Goal: Transaction & Acquisition: Purchase product/service

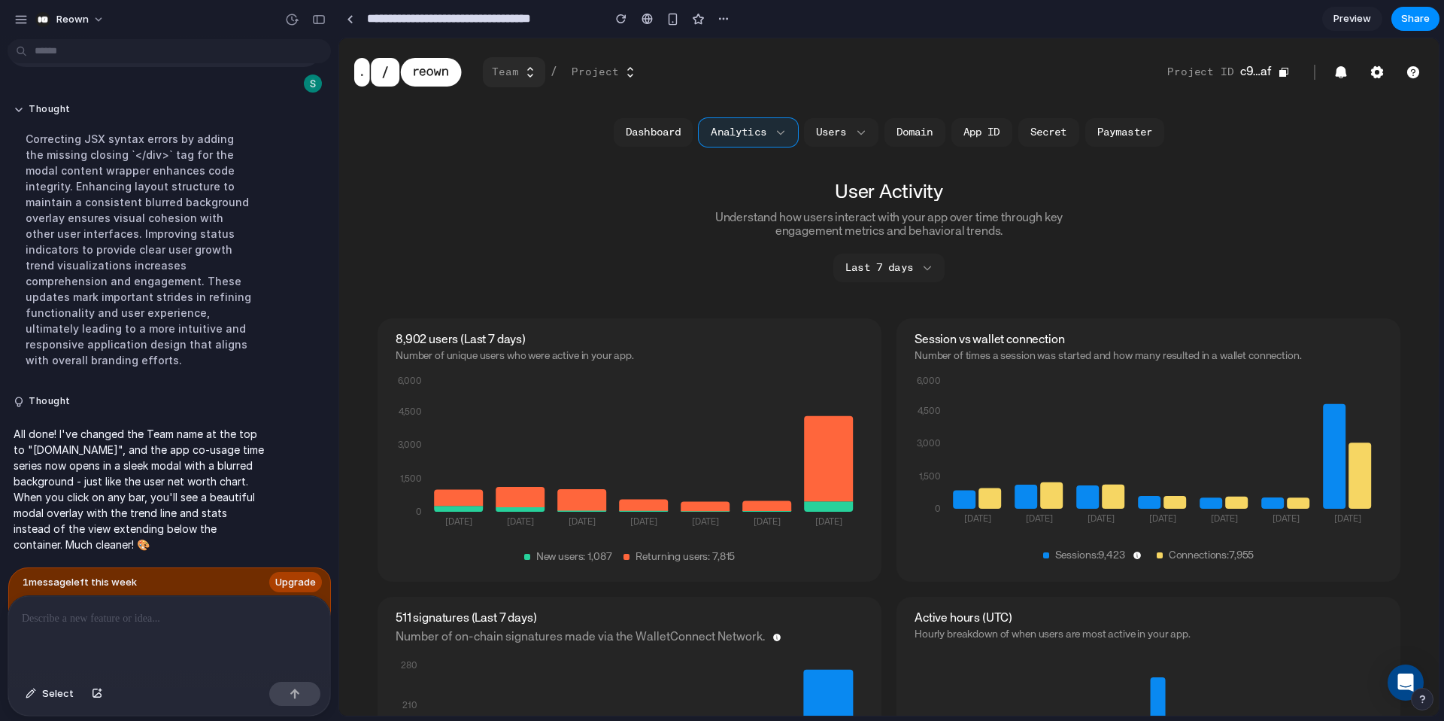
click at [520, 80] on button "Team" at bounding box center [514, 72] width 62 height 30
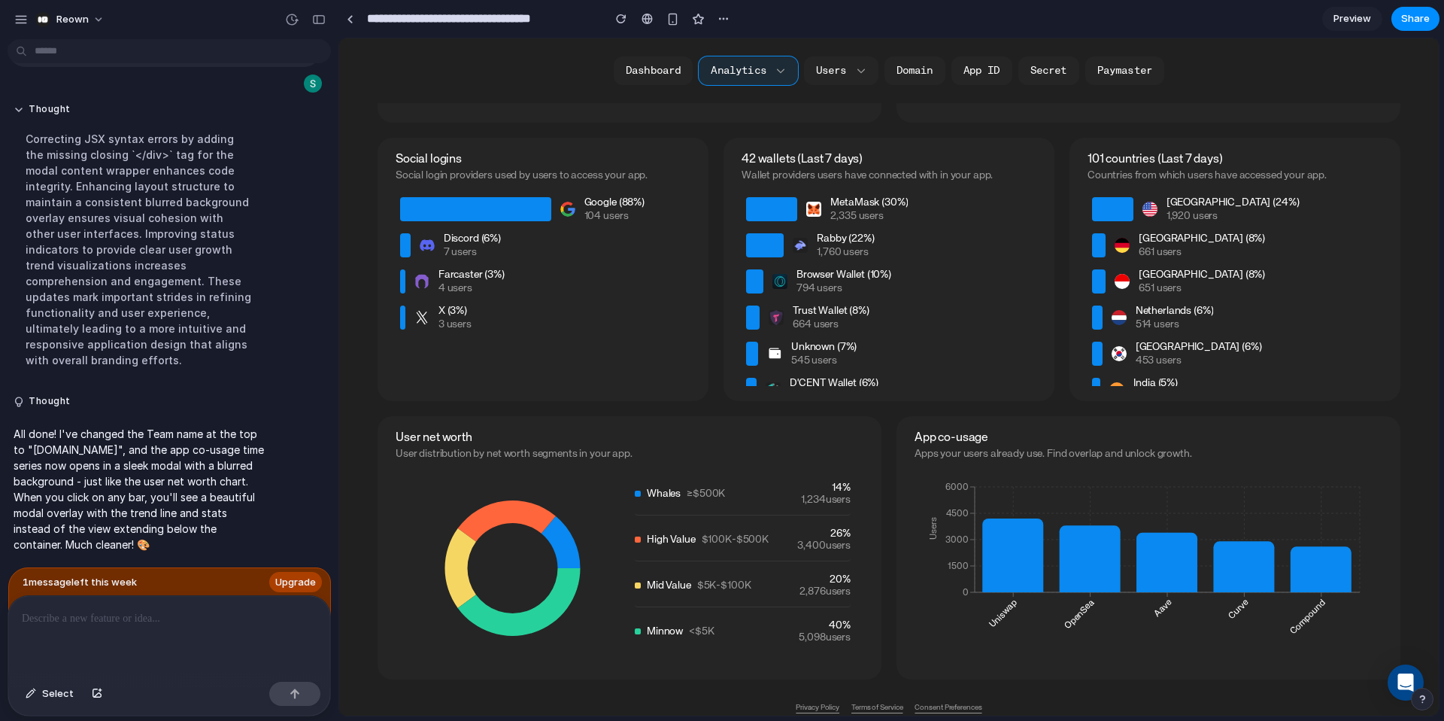
scroll to position [1316, 0]
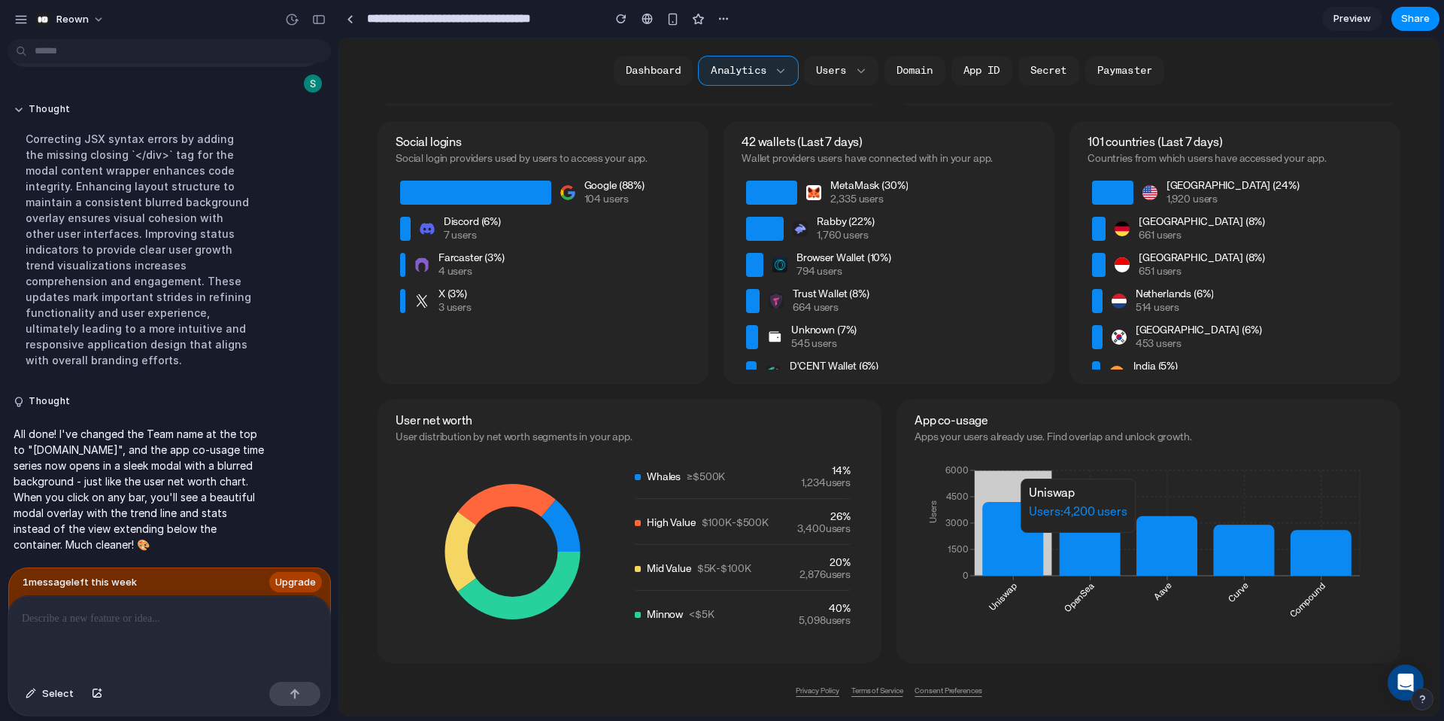
click at [1015, 540] on icon at bounding box center [1012, 539] width 61 height 74
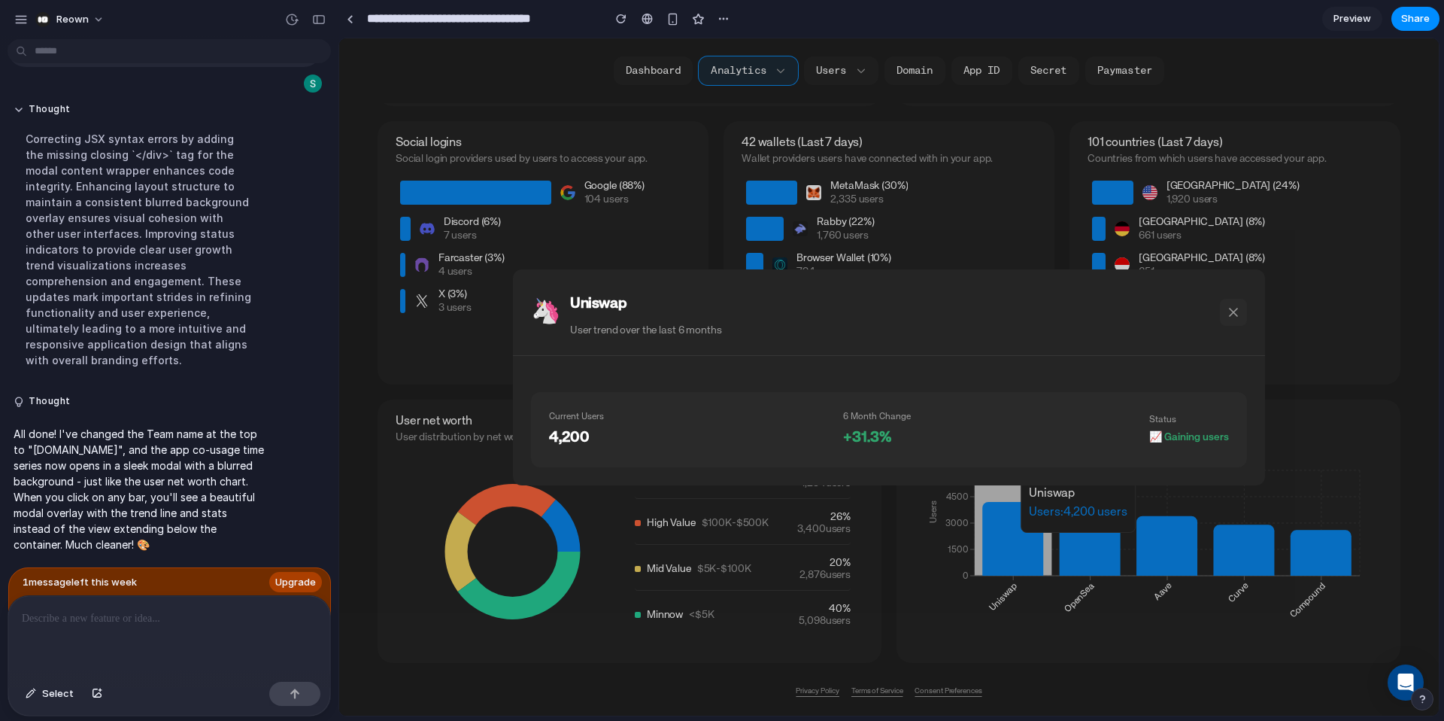
click at [1237, 313] on icon at bounding box center [1233, 312] width 15 height 15
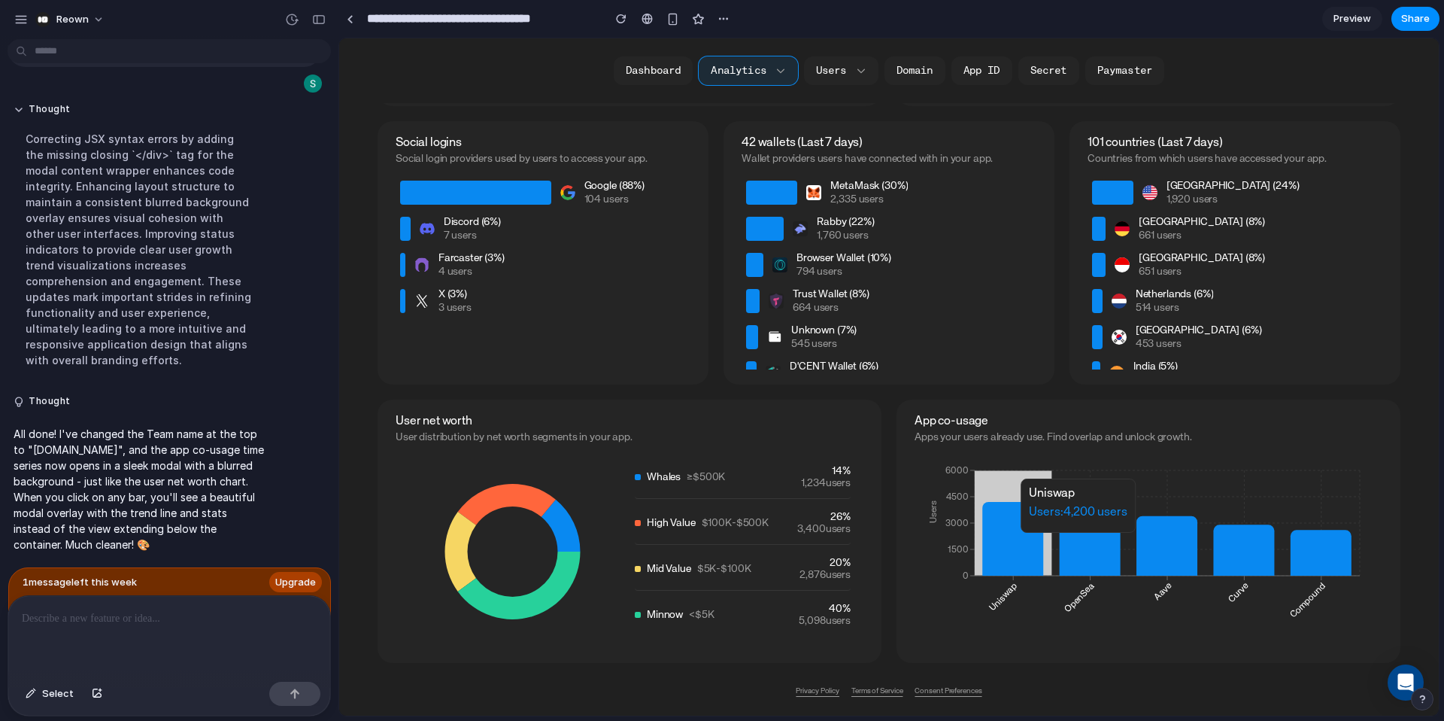
click at [116, 607] on div at bounding box center [169, 636] width 322 height 80
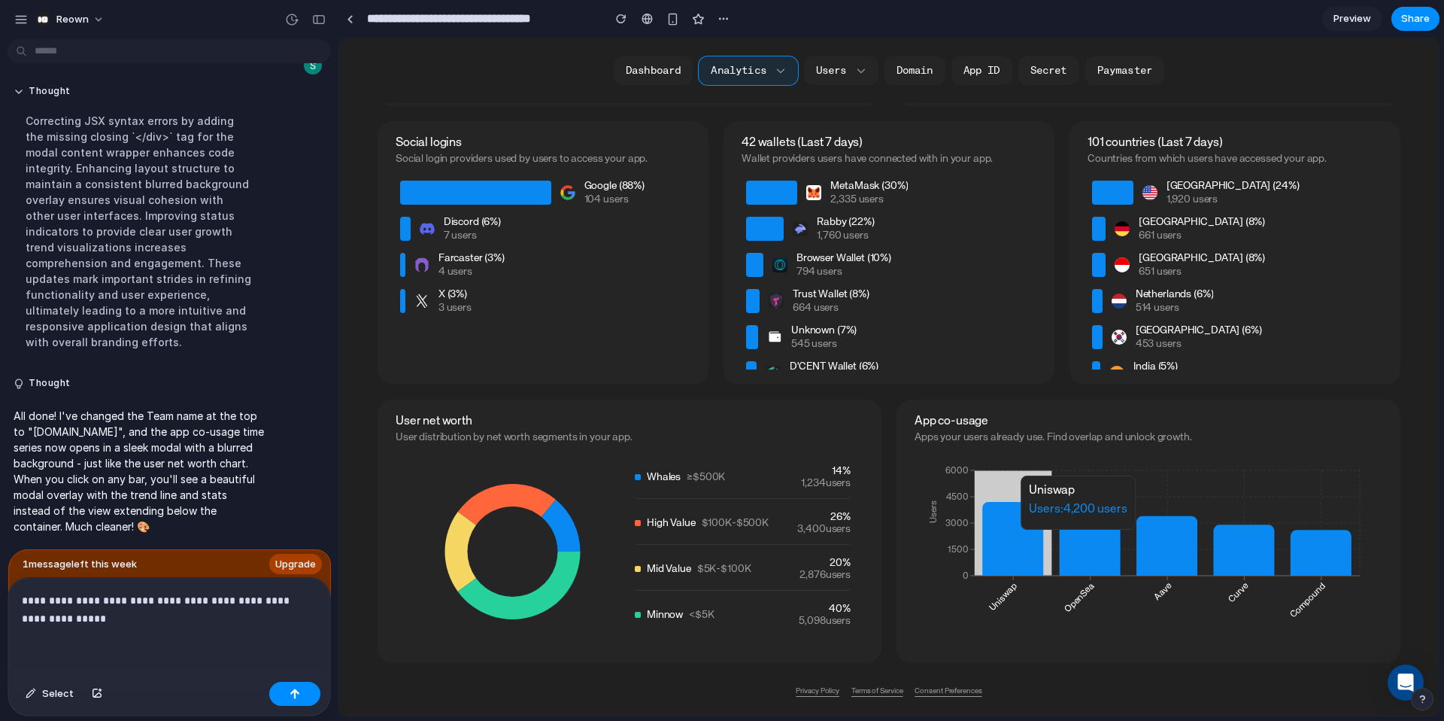
click at [1000, 537] on icon at bounding box center [1012, 539] width 61 height 74
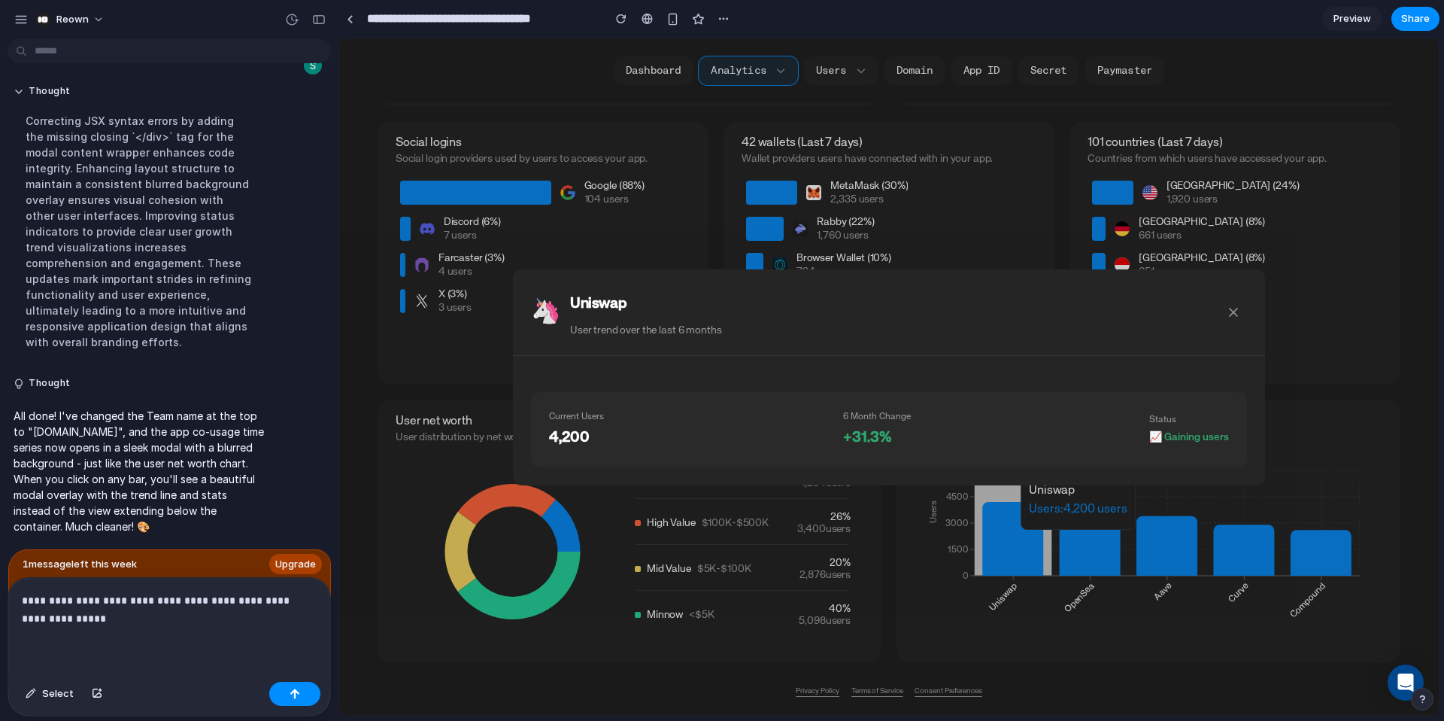
click at [105, 627] on p "**********" at bounding box center [169, 609] width 295 height 36
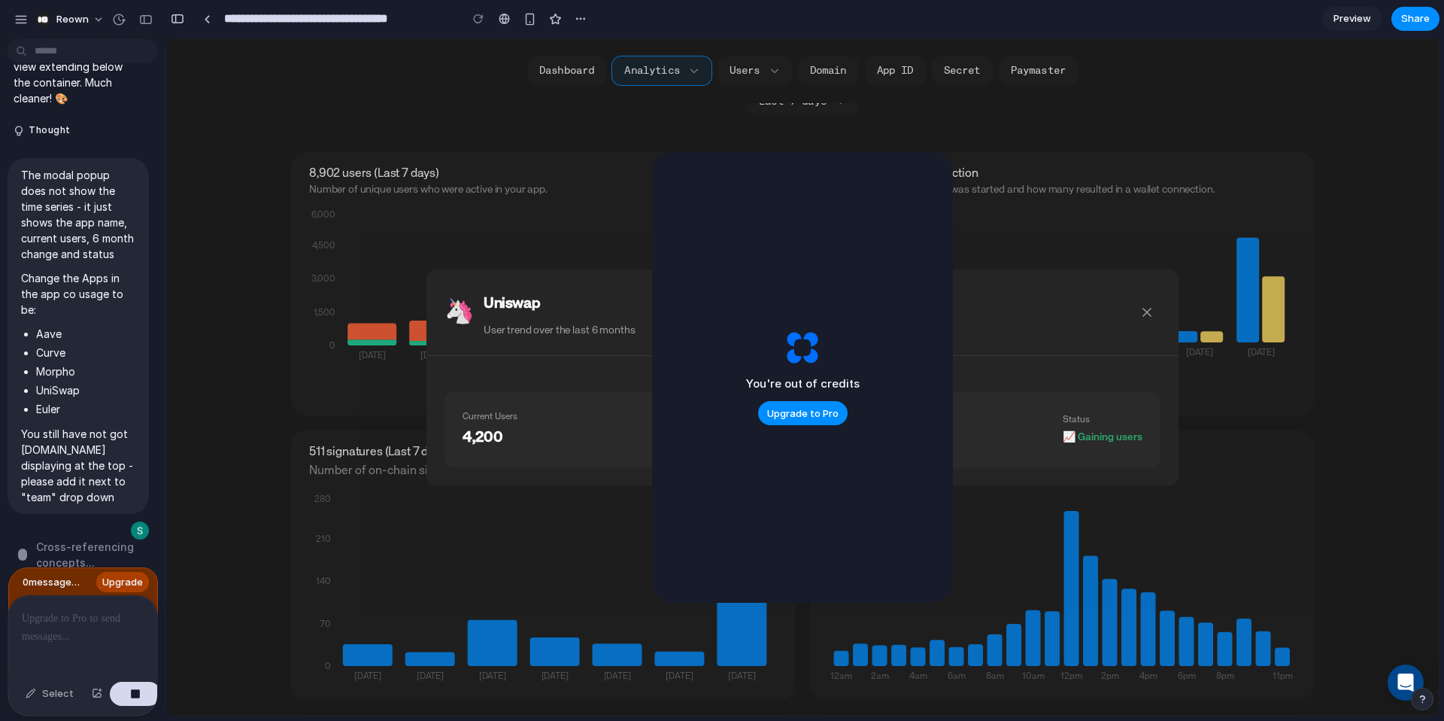
scroll to position [0, 0]
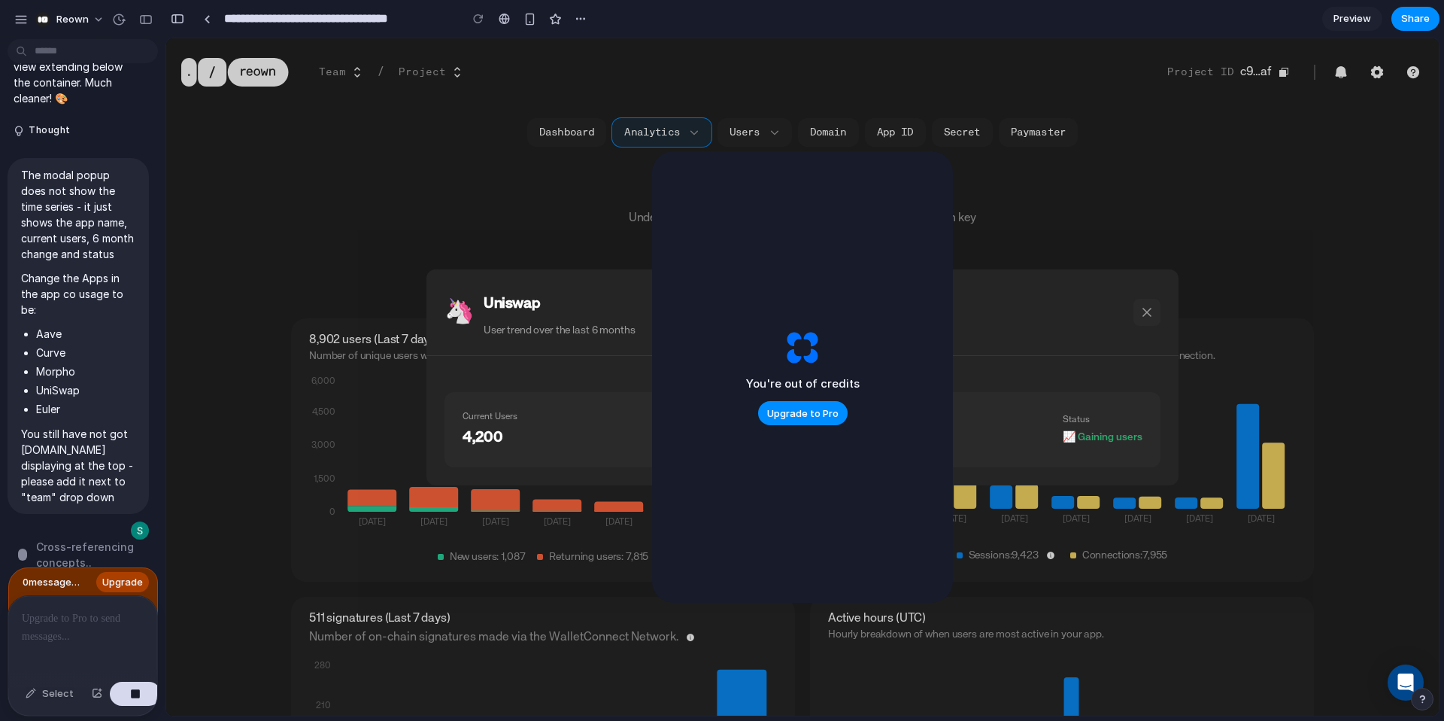
click at [1149, 311] on icon at bounding box center [1147, 312] width 15 height 15
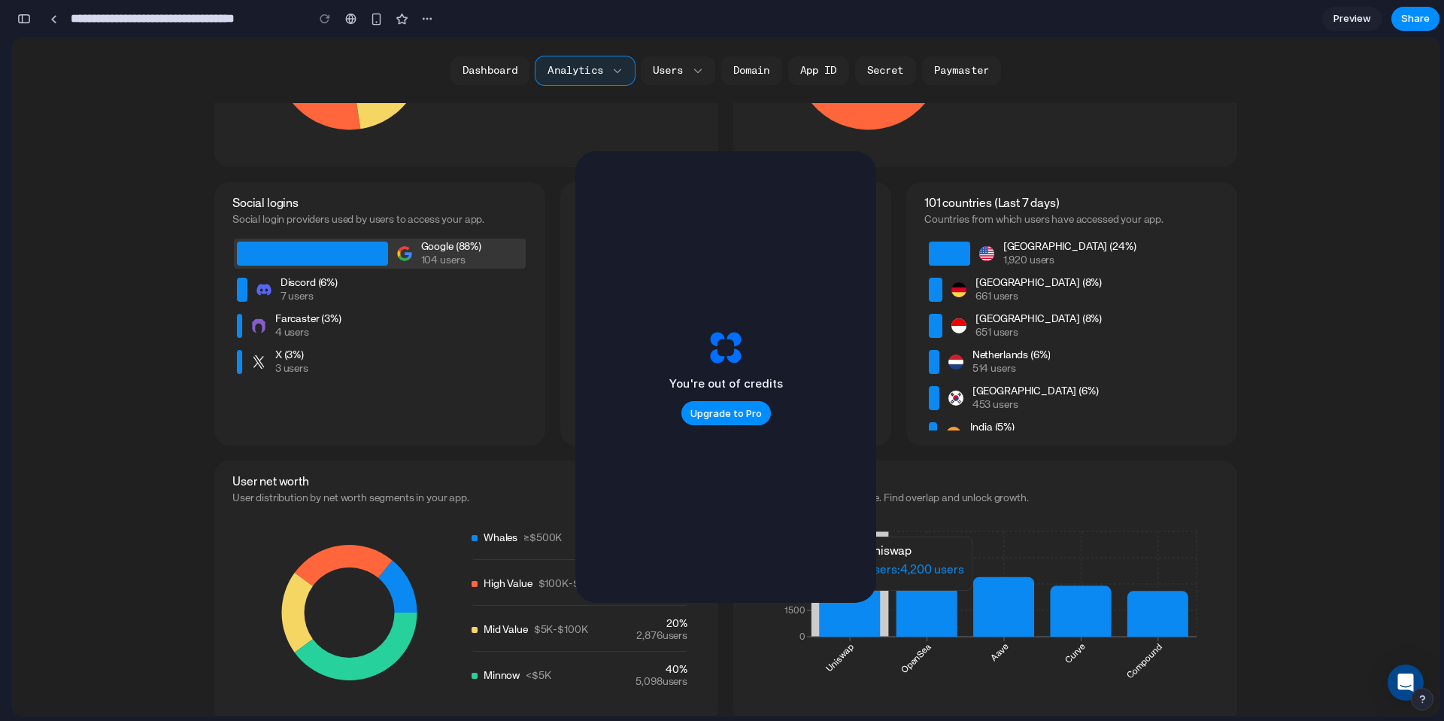
scroll to position [1316, 0]
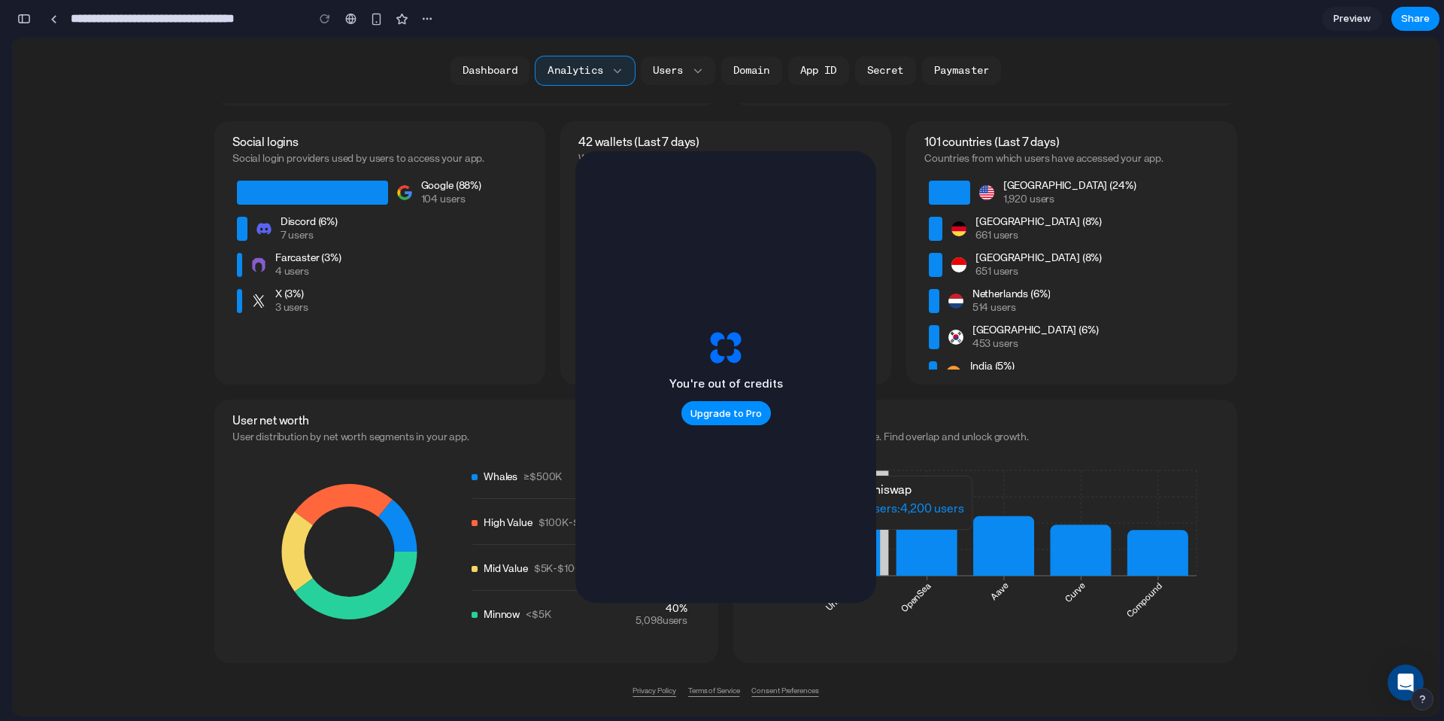
click at [20, 23] on div "button" at bounding box center [24, 19] width 14 height 11
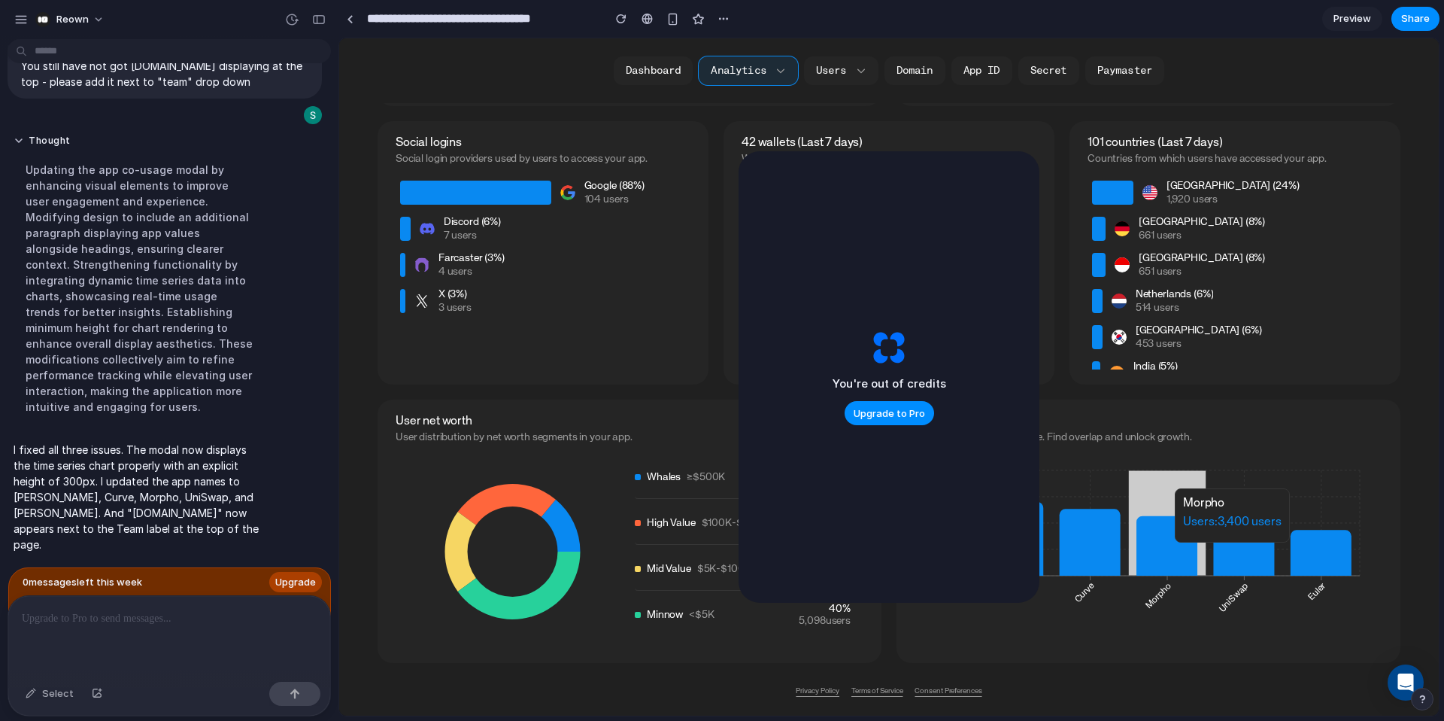
click at [1167, 550] on icon at bounding box center [1167, 545] width 61 height 59
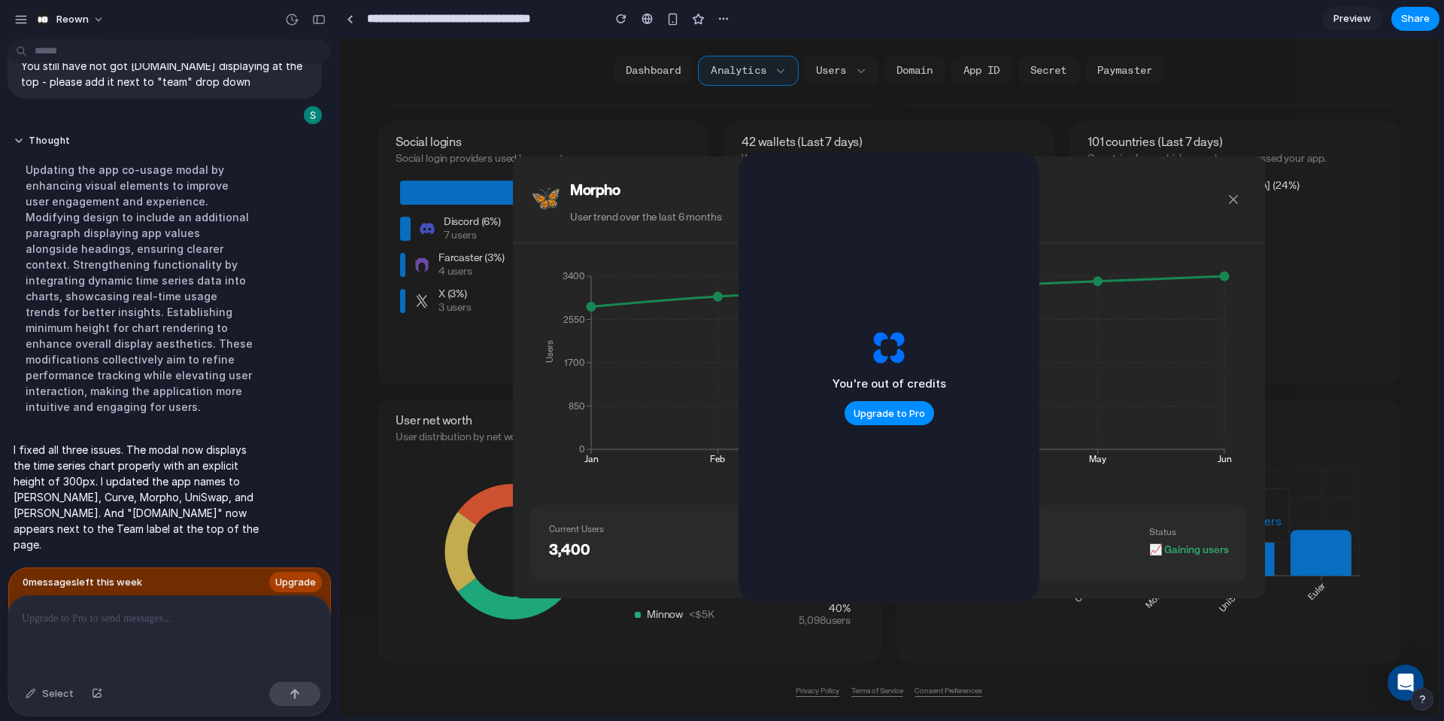
click at [1361, 13] on span "Preview" at bounding box center [1353, 18] width 38 height 15
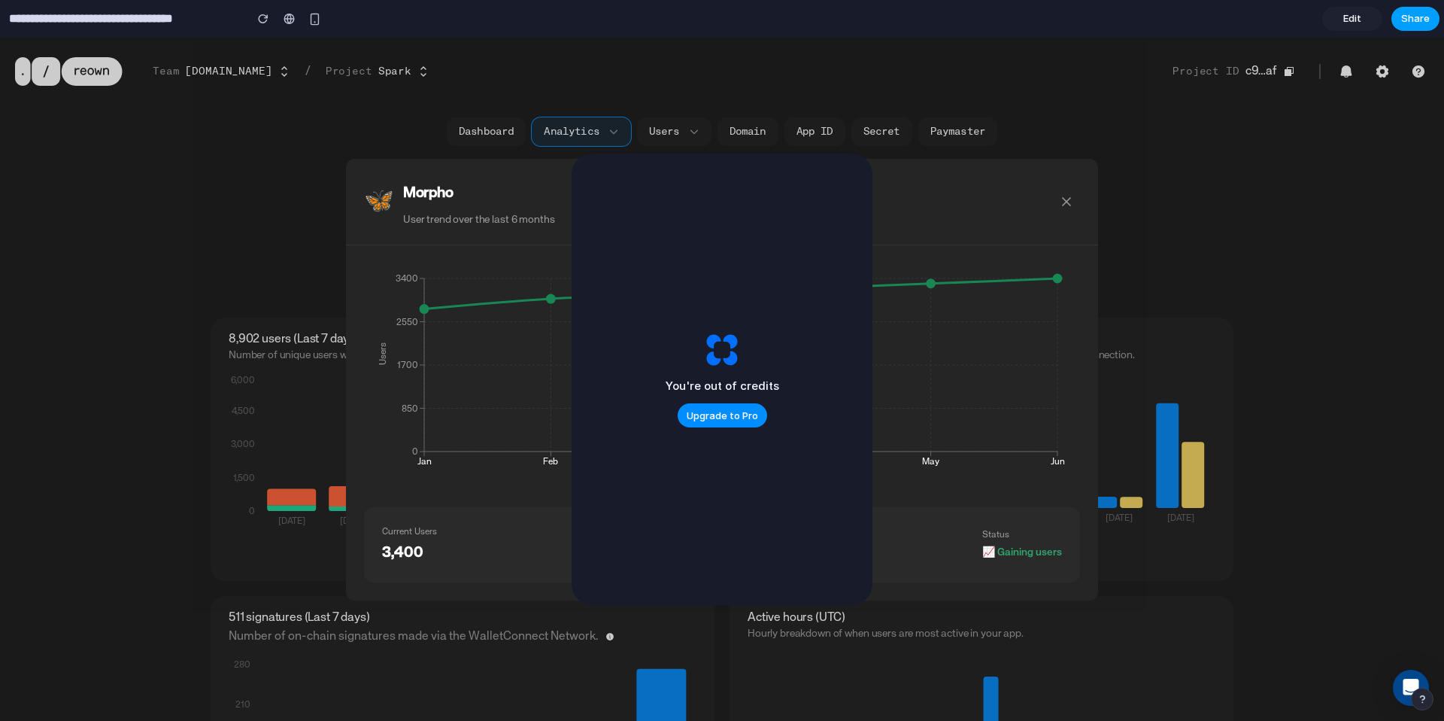
click at [1406, 20] on span "Share" at bounding box center [1415, 18] width 29 height 15
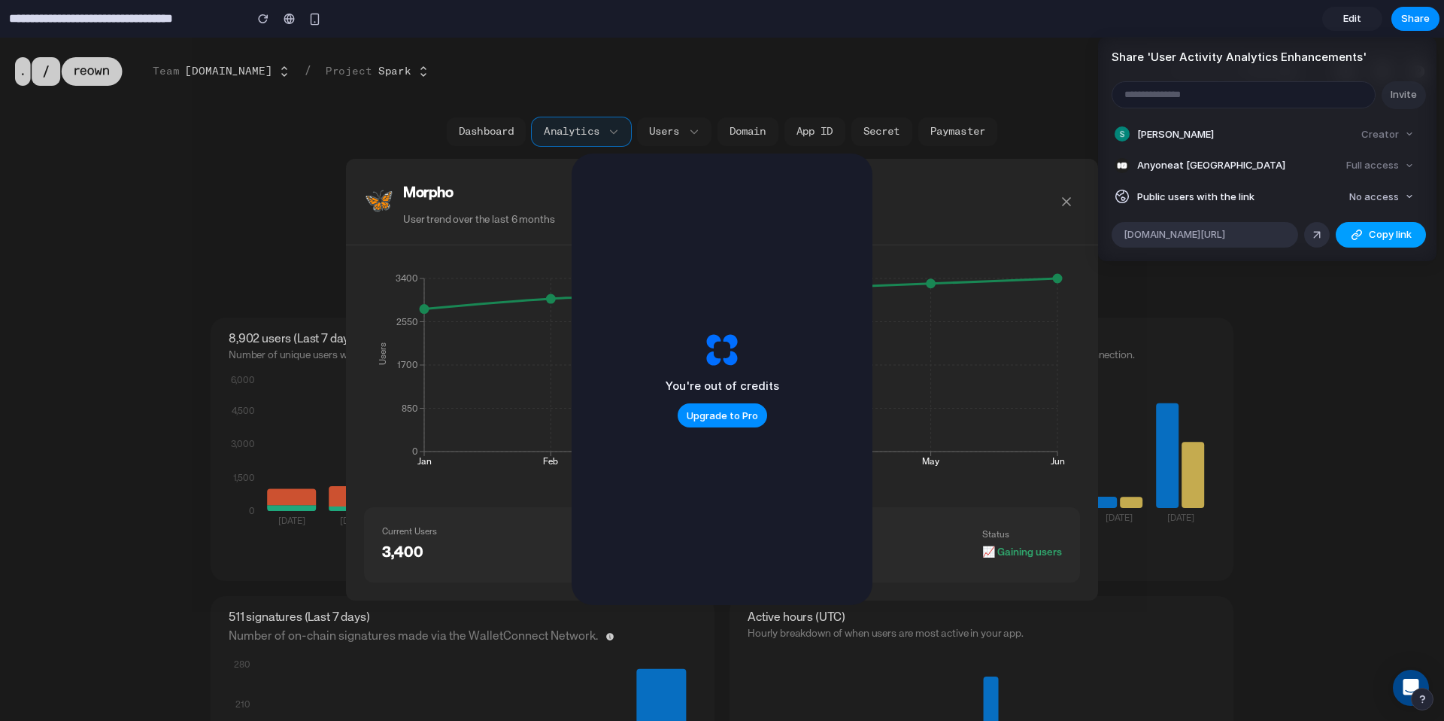
click at [1398, 229] on span "Copy link" at bounding box center [1390, 234] width 43 height 15
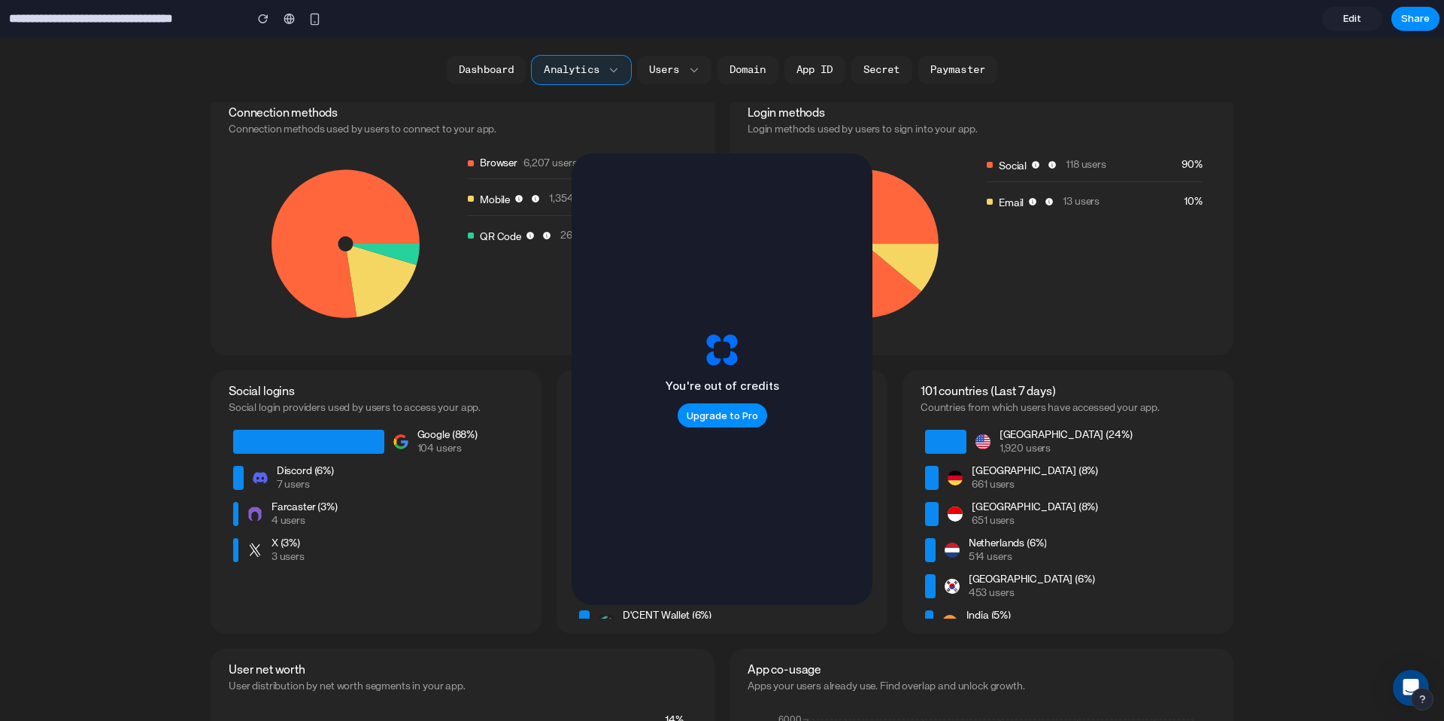
scroll to position [1310, 0]
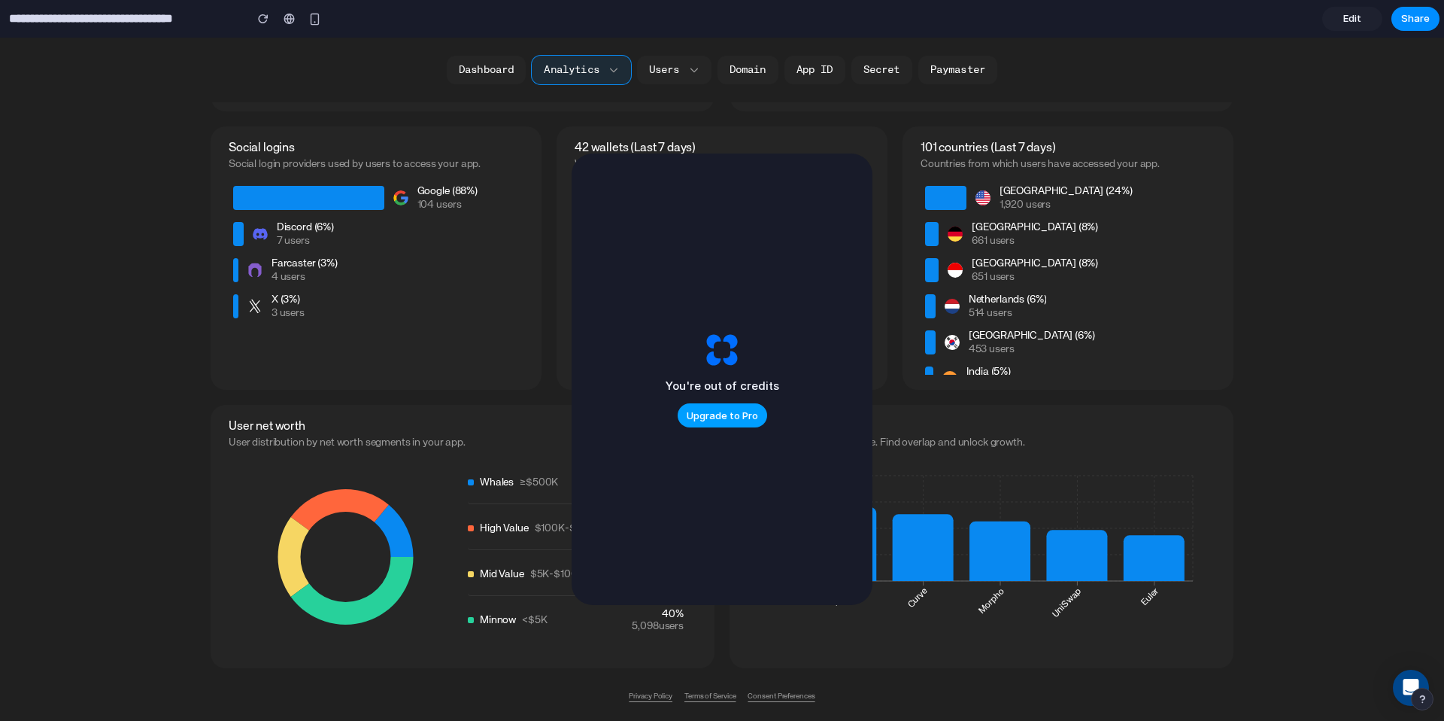
click at [733, 423] on button "Upgrade to Pro" at bounding box center [723, 415] width 90 height 24
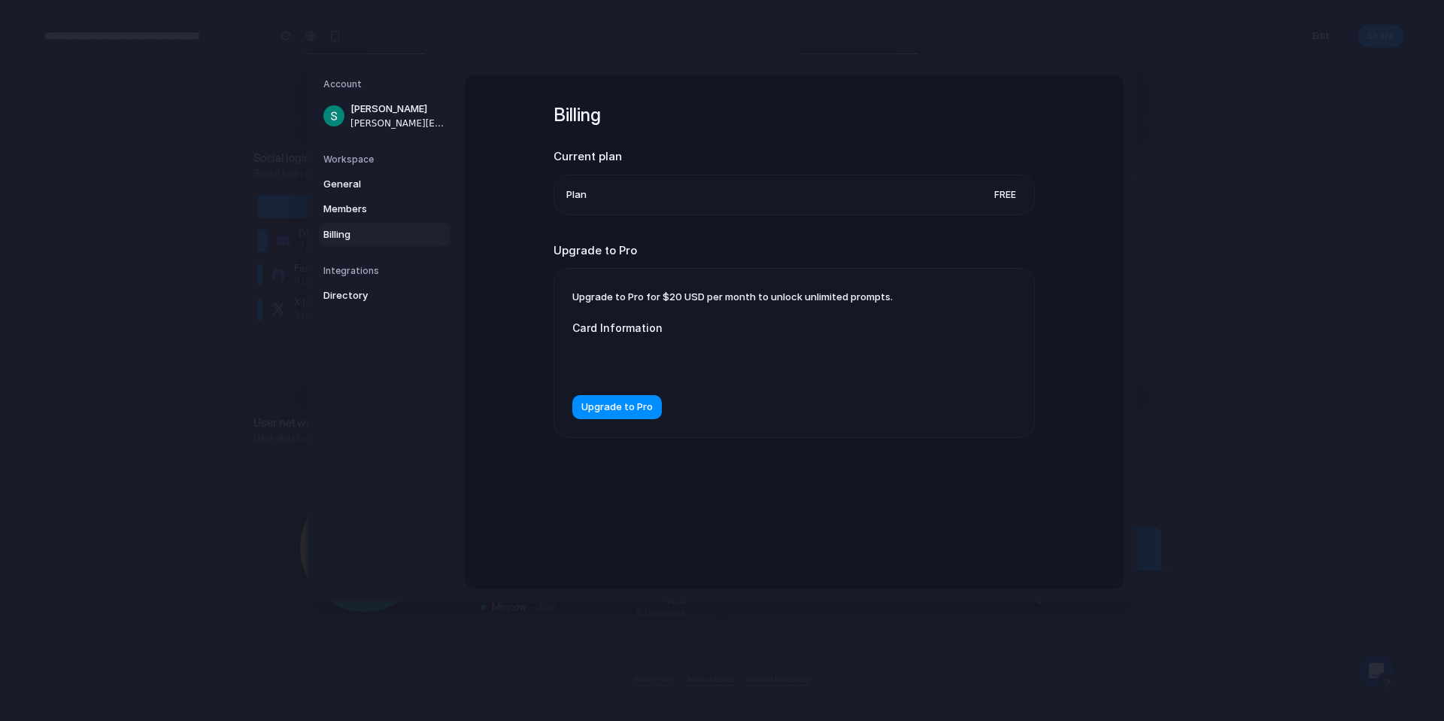
drag, startPoint x: 143, startPoint y: 106, endPoint x: 171, endPoint y: 154, distance: 56.0
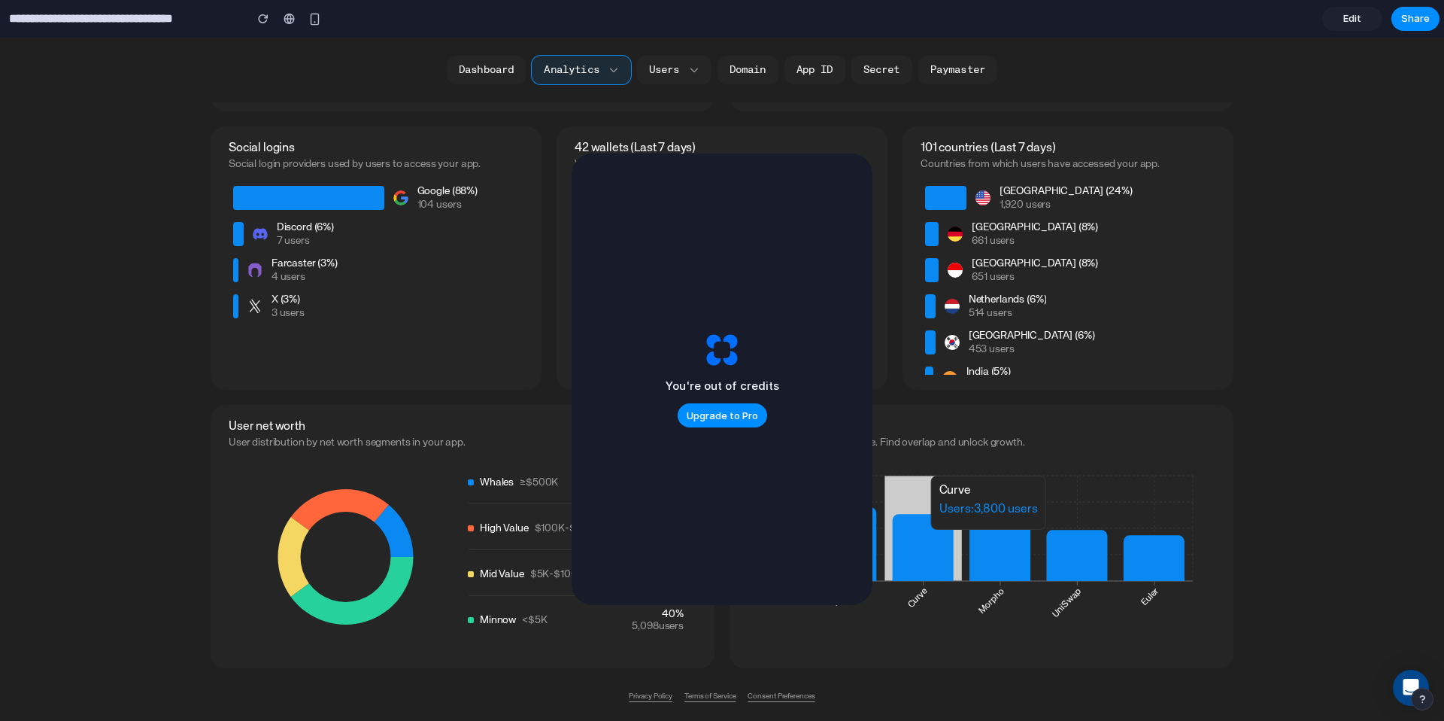
click at [930, 536] on icon at bounding box center [923, 547] width 61 height 67
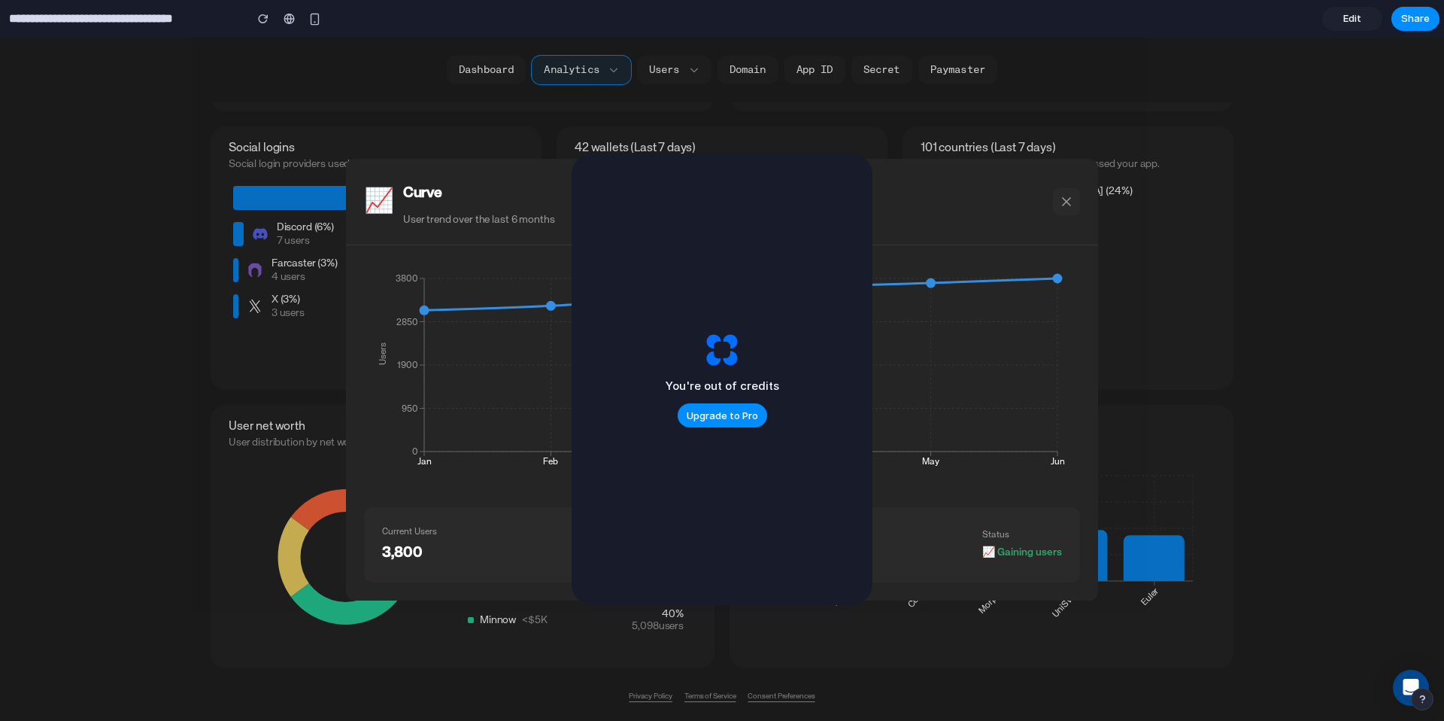
click at [1065, 202] on icon at bounding box center [1067, 202] width 8 height 8
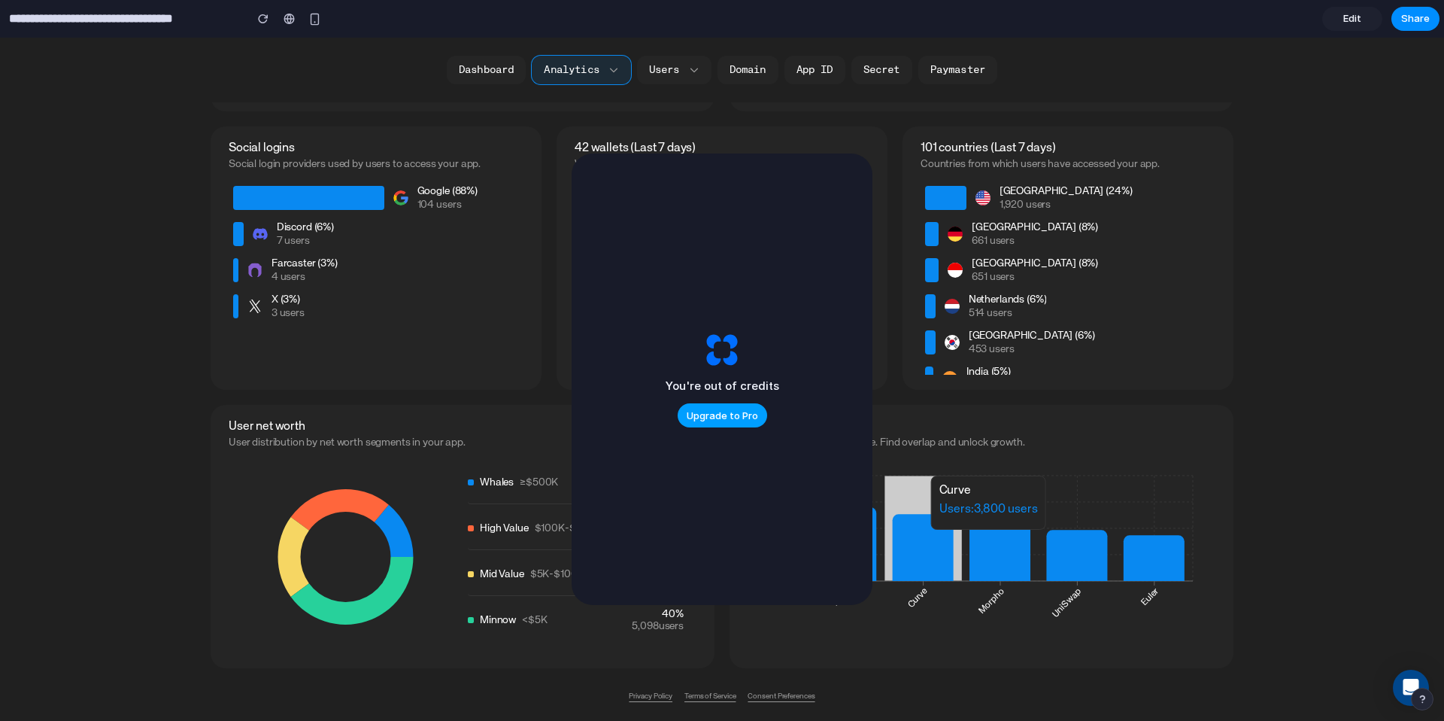
click at [700, 412] on span "Upgrade to Pro" at bounding box center [722, 415] width 71 height 15
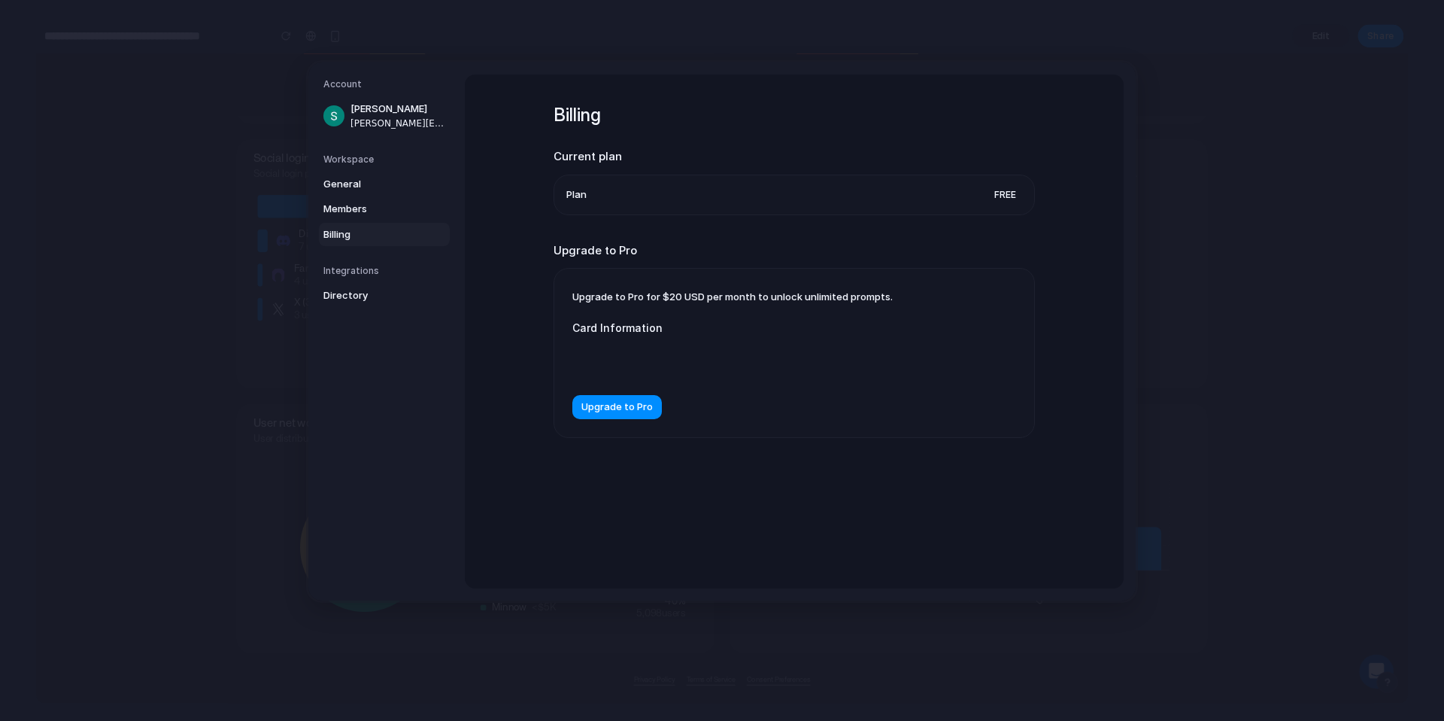
click at [618, 403] on span "Upgrade to Pro" at bounding box center [616, 407] width 71 height 15
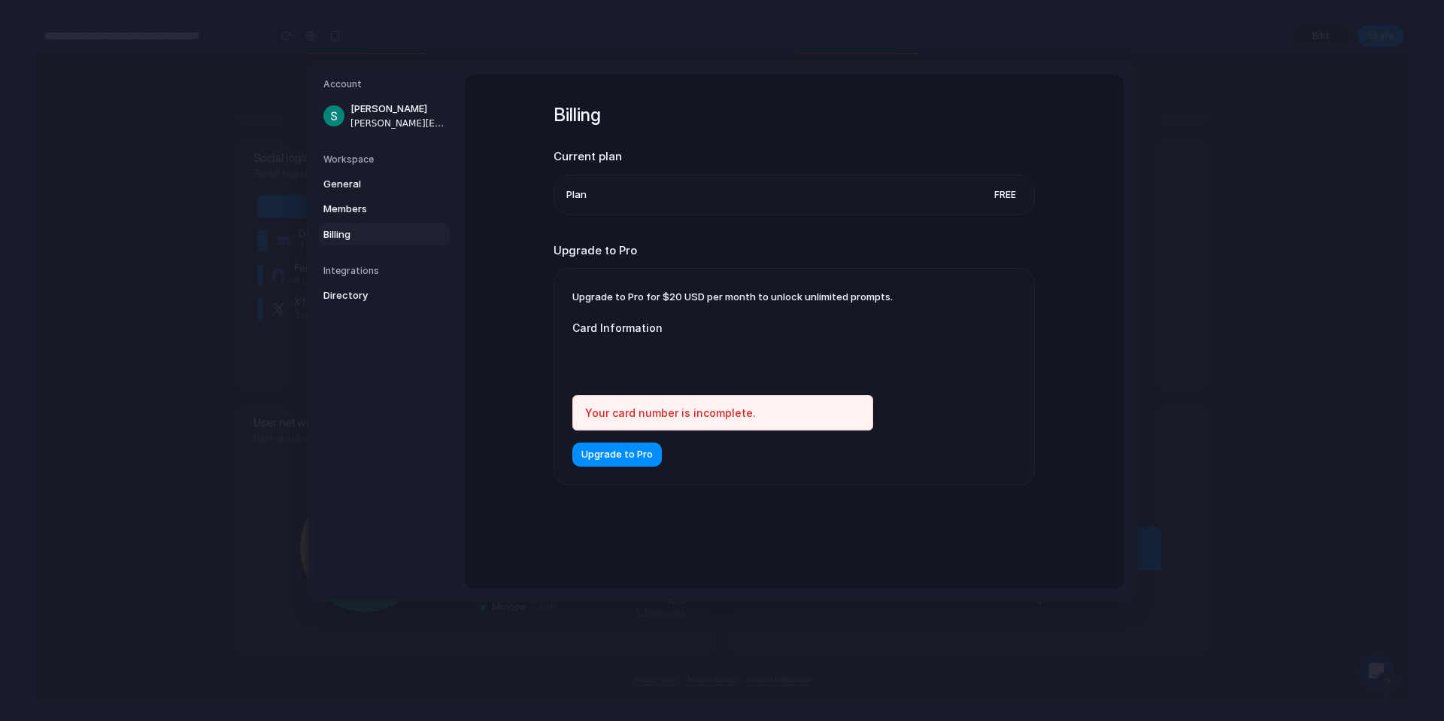
drag, startPoint x: 652, startPoint y: 420, endPoint x: 660, endPoint y: 421, distance: 8.3
click at [652, 420] on div "Your card number is incomplete." at bounding box center [722, 412] width 301 height 35
drag, startPoint x: 937, startPoint y: 351, endPoint x: 869, endPoint y: 357, distance: 68.6
click at [937, 351] on div "Upgrade to Pro for $20 USD per month to unlock unlimited prompts. Card Informat…" at bounding box center [794, 377] width 480 height 216
drag, startPoint x: 924, startPoint y: 360, endPoint x: 907, endPoint y: 359, distance: 17.3
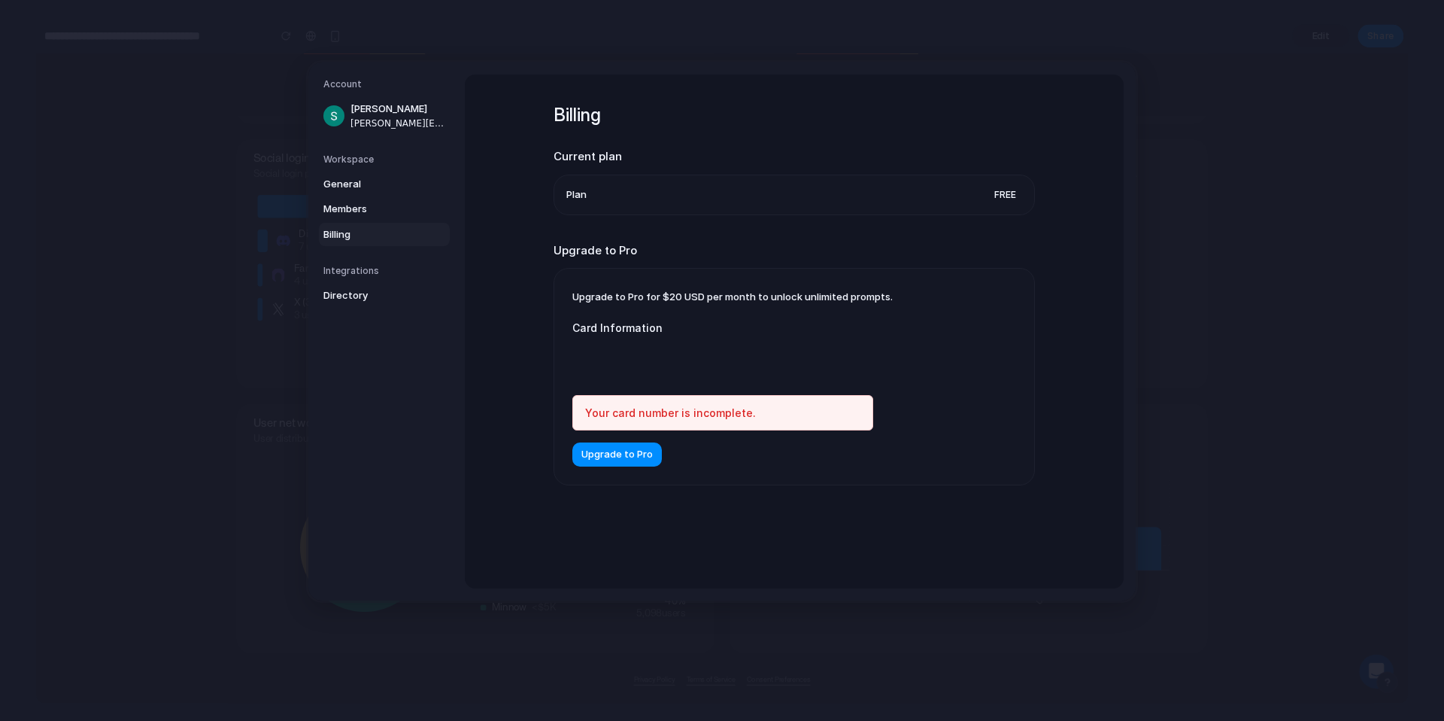
click at [924, 360] on div "Upgrade to Pro for $20 USD per month to unlock unlimited prompts. Card Informat…" at bounding box center [794, 377] width 480 height 216
click at [722, 360] on com-1password-button at bounding box center [722, 360] width 0 height 0
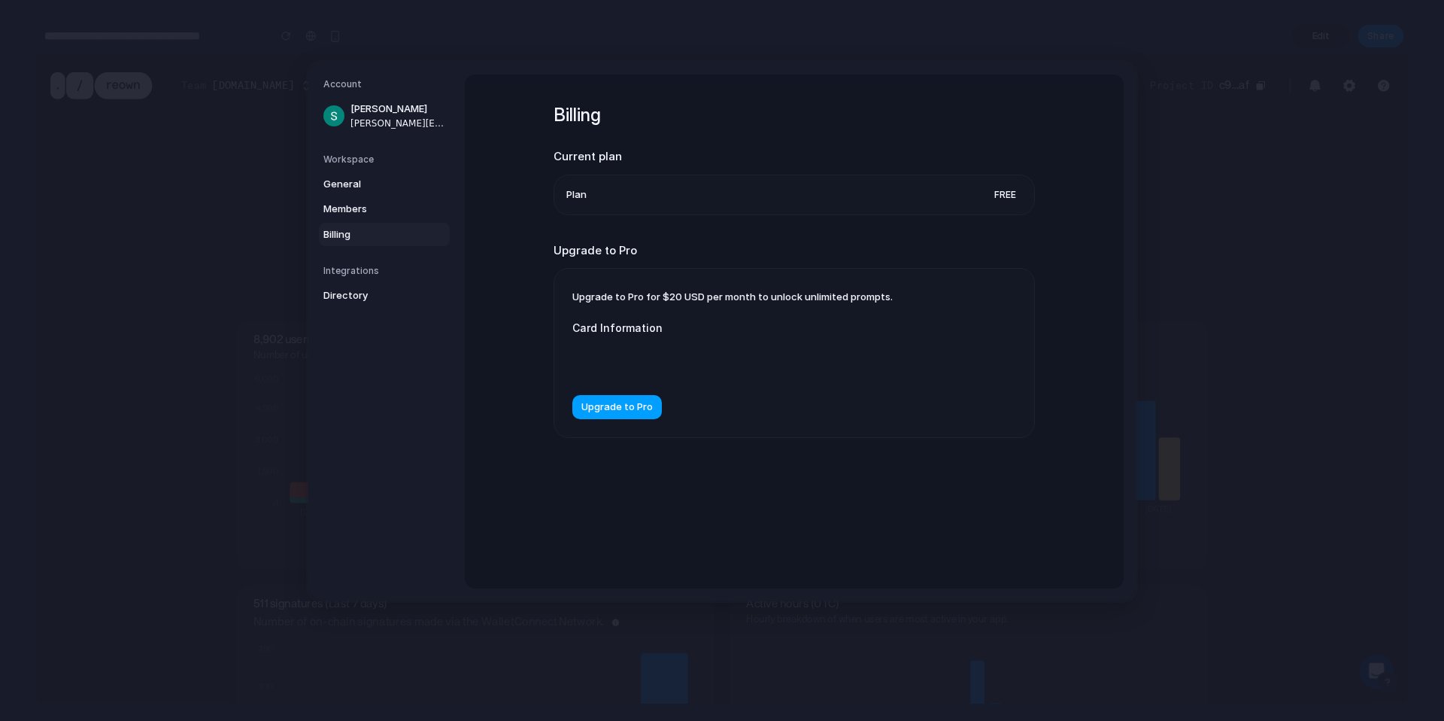
click at [633, 404] on span "Upgrade to Pro" at bounding box center [616, 407] width 71 height 15
drag, startPoint x: 1279, startPoint y: 247, endPoint x: 1286, endPoint y: 208, distance: 39.7
